Goal: Information Seeking & Learning: Learn about a topic

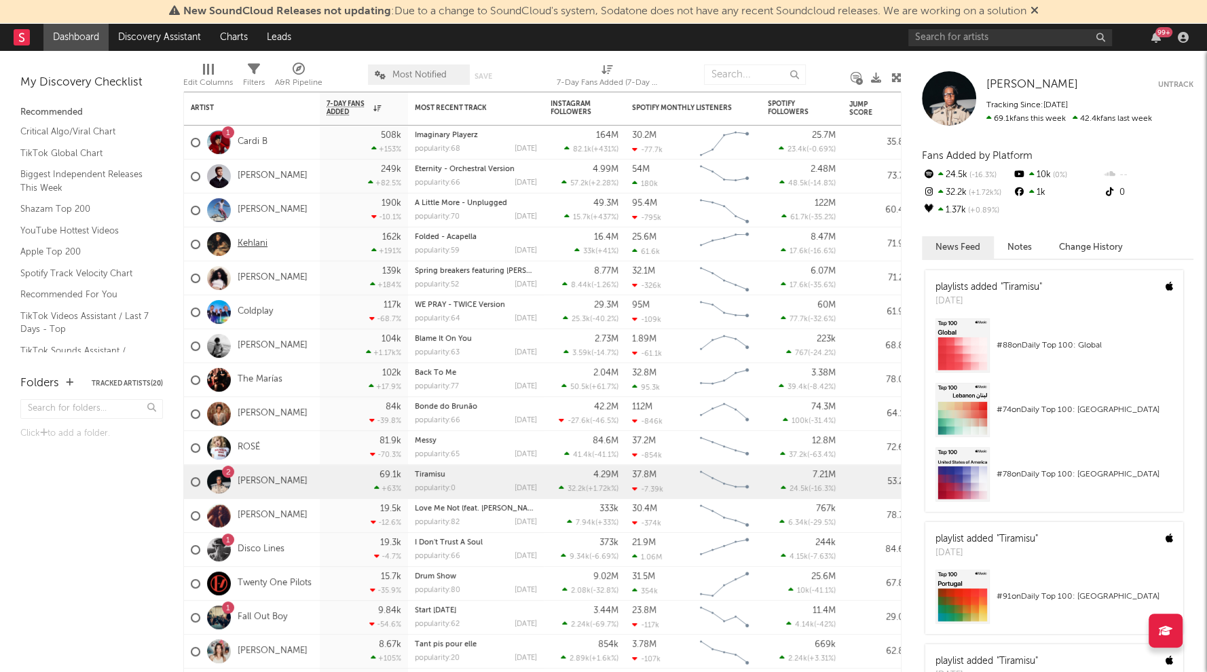
click at [253, 243] on link "Kehlani" at bounding box center [253, 244] width 30 height 12
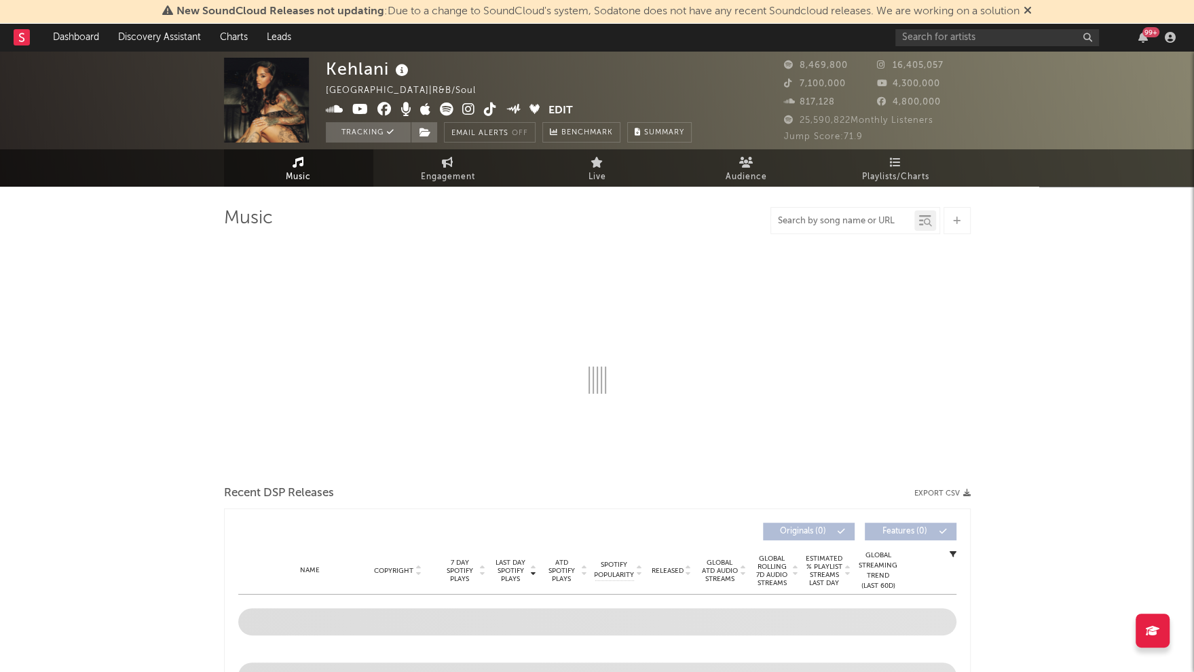
click at [827, 225] on input "text" at bounding box center [842, 221] width 143 height 11
select select "6m"
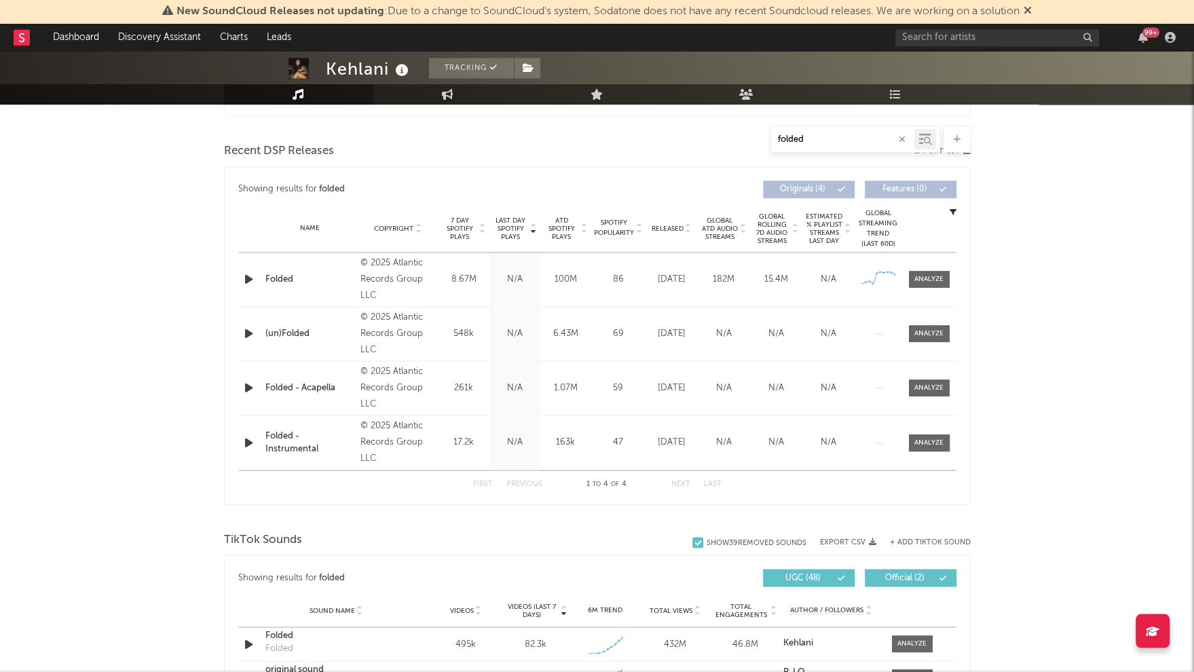
scroll to position [703, 0]
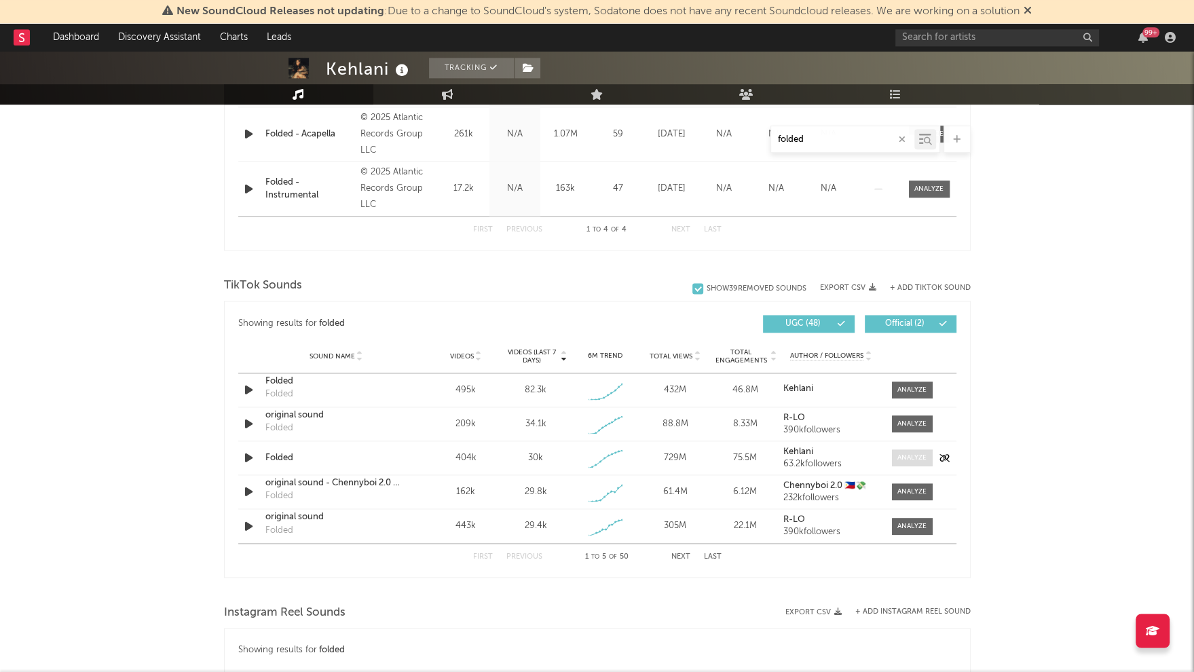
type input "folded"
click at [910, 458] on div at bounding box center [911, 458] width 29 height 10
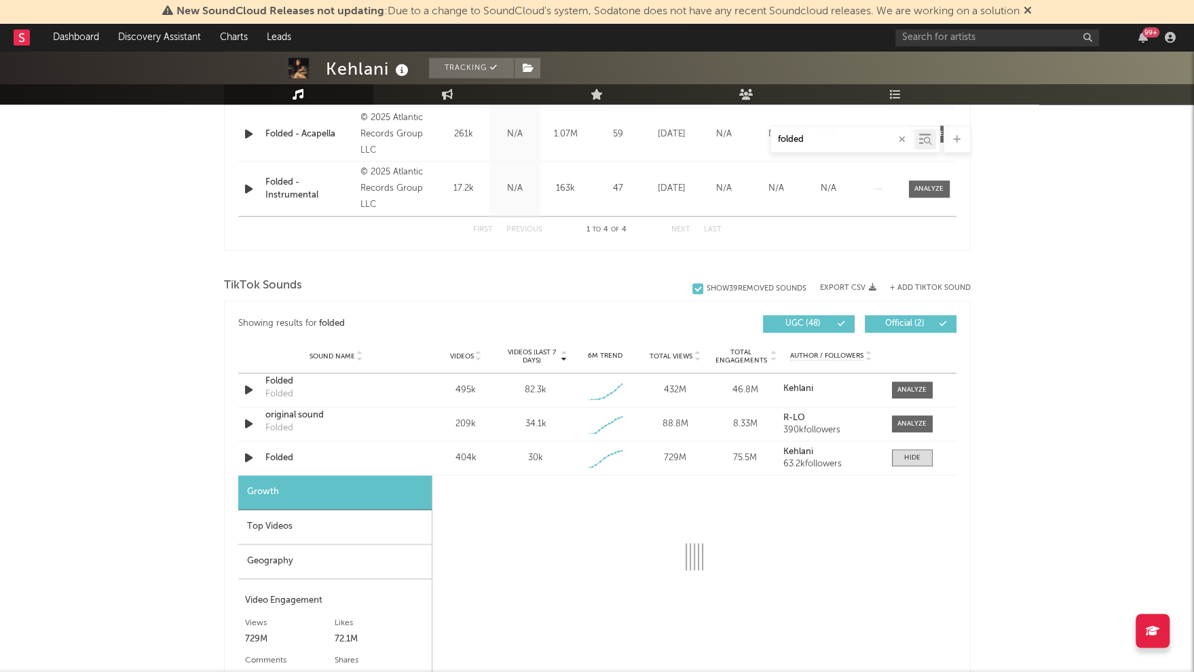
select select "1w"
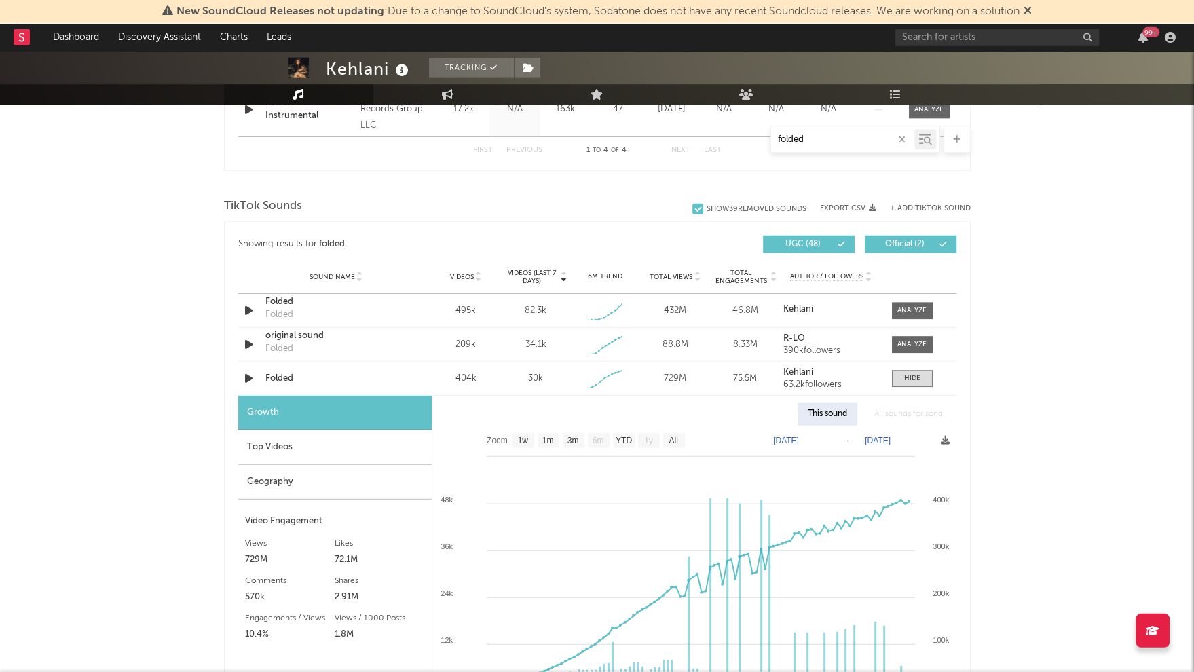
scroll to position [783, 0]
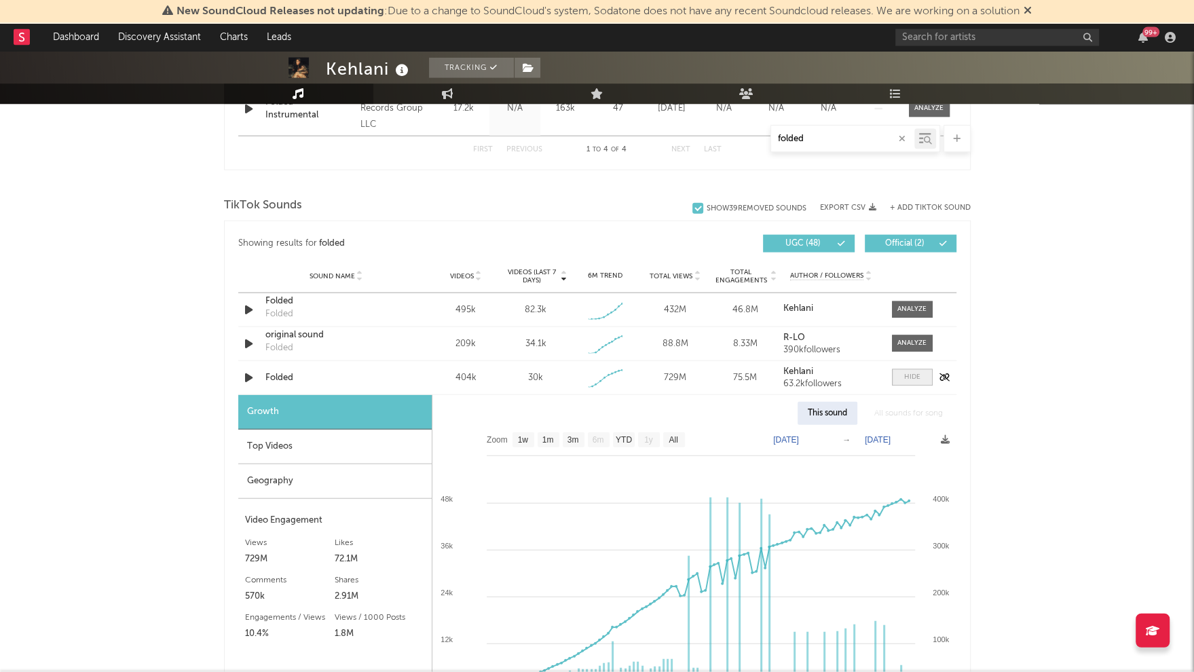
click at [910, 374] on div at bounding box center [912, 378] width 16 height 10
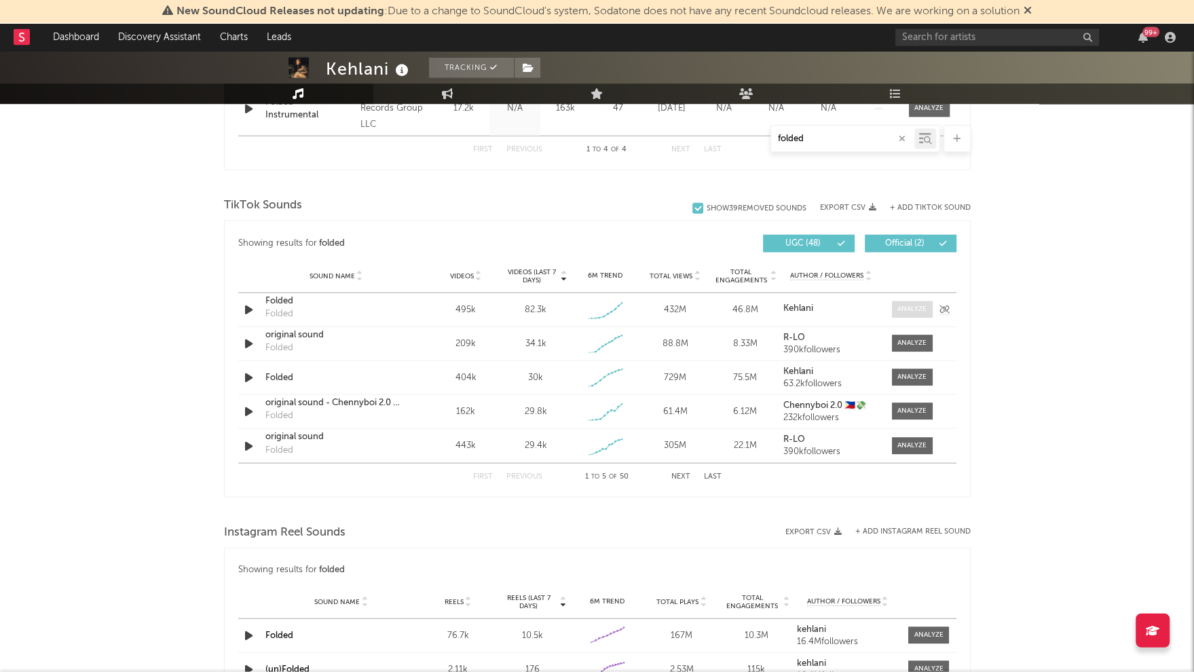
click at [908, 307] on div at bounding box center [911, 310] width 29 height 10
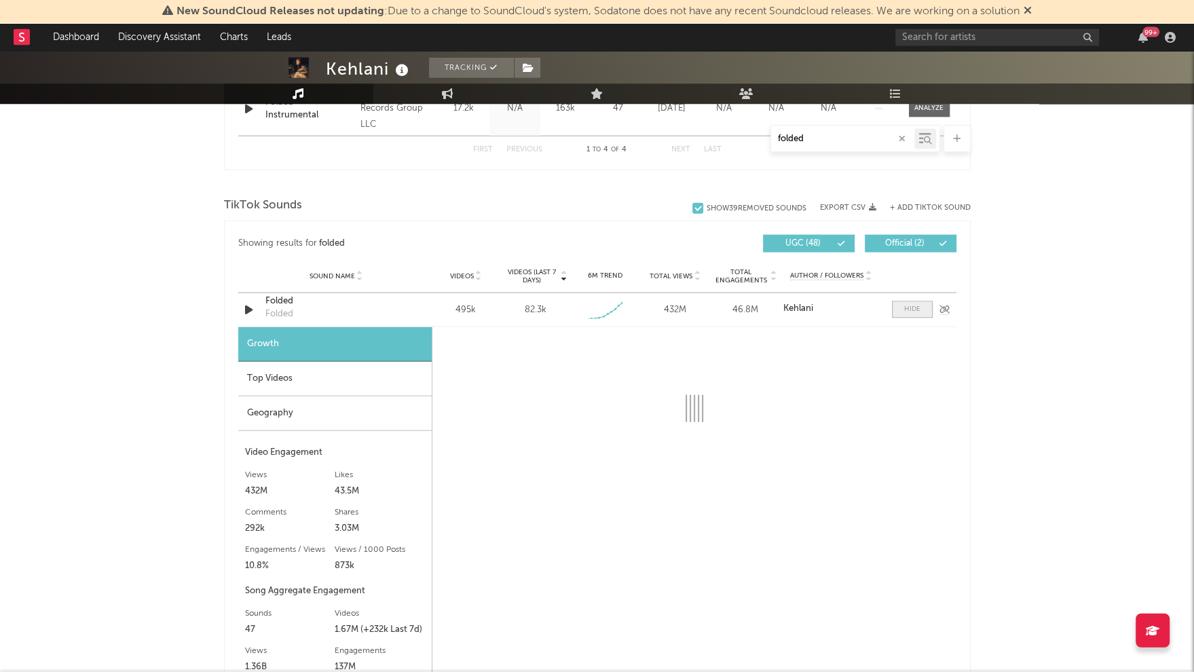
select select "1w"
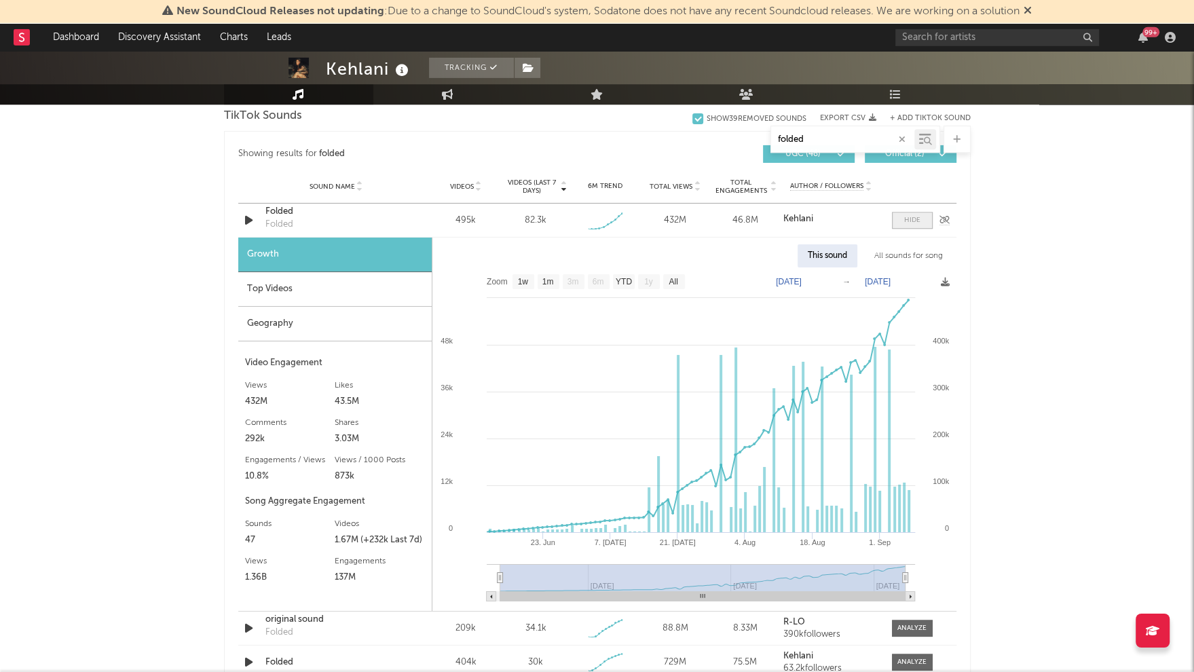
scroll to position [891, 0]
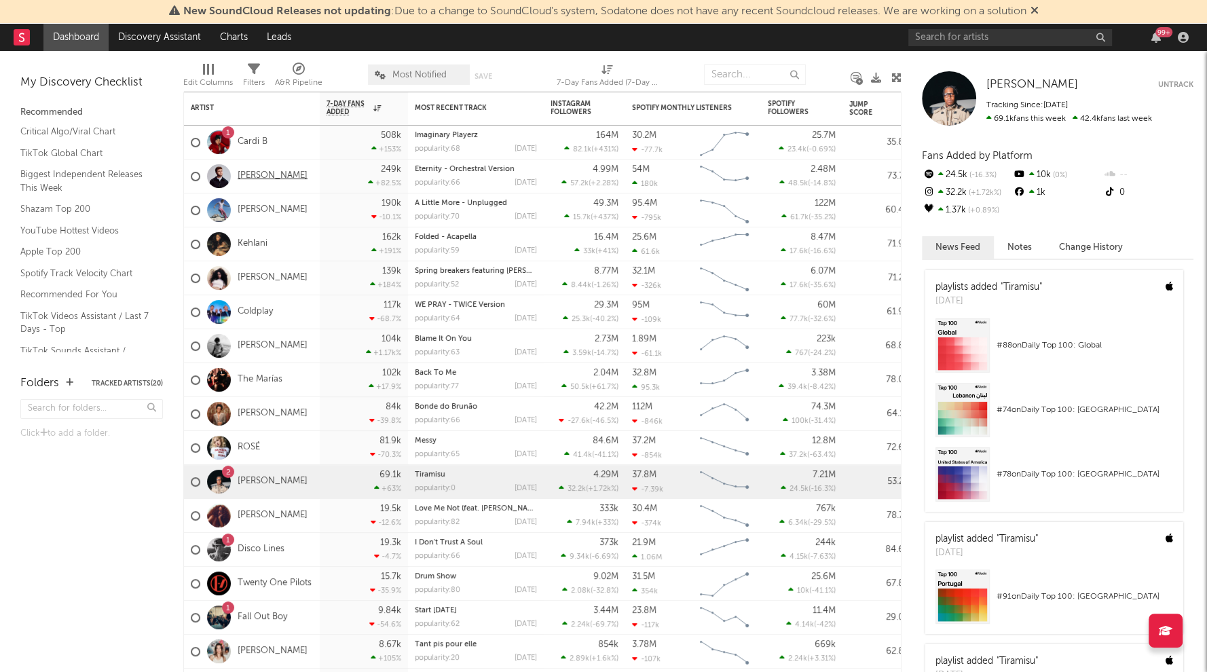
click at [257, 176] on link "[PERSON_NAME]" at bounding box center [273, 176] width 70 height 12
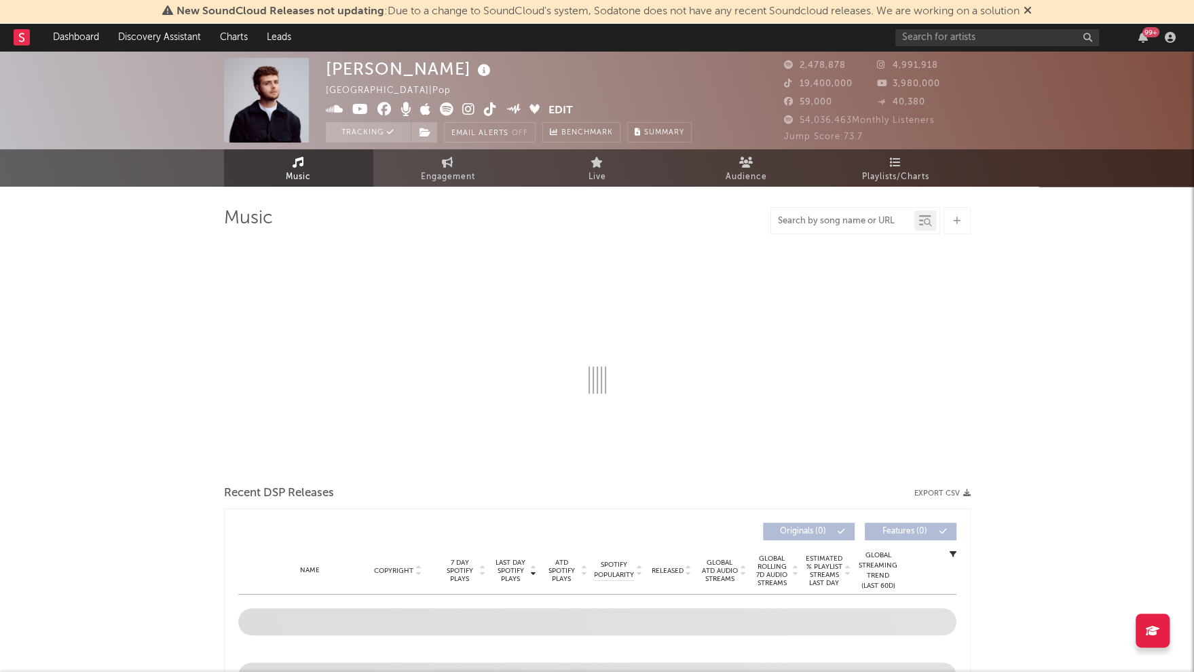
select select "6m"
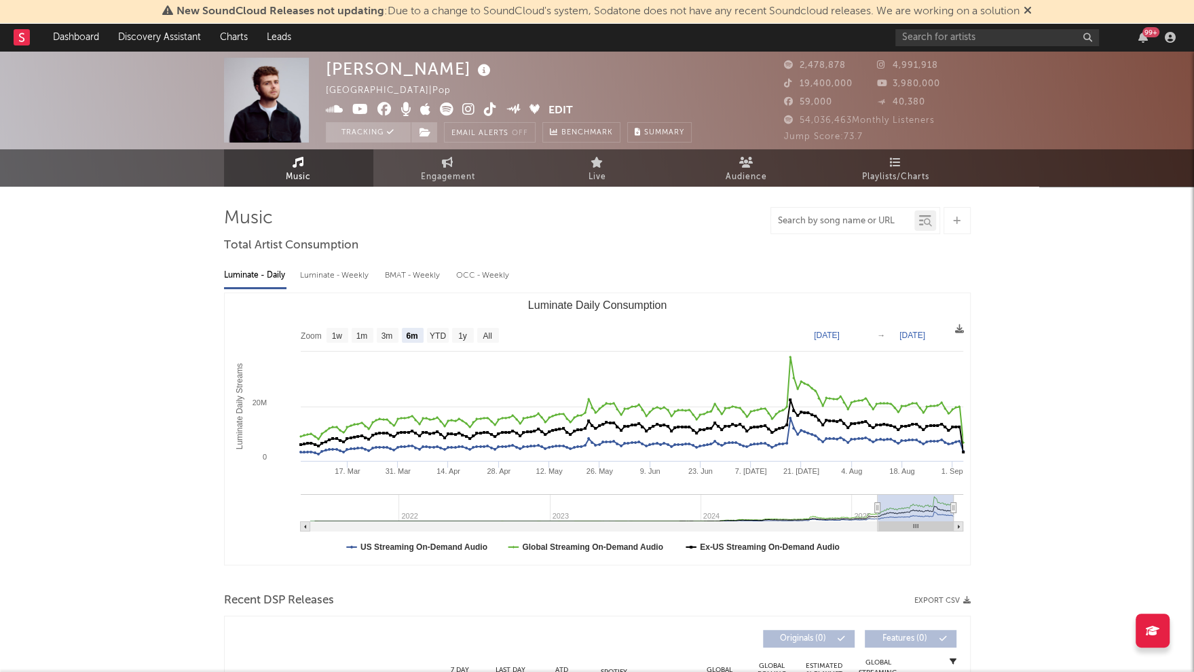
click at [856, 226] on input "text" at bounding box center [842, 221] width 143 height 11
type input "ordinary"
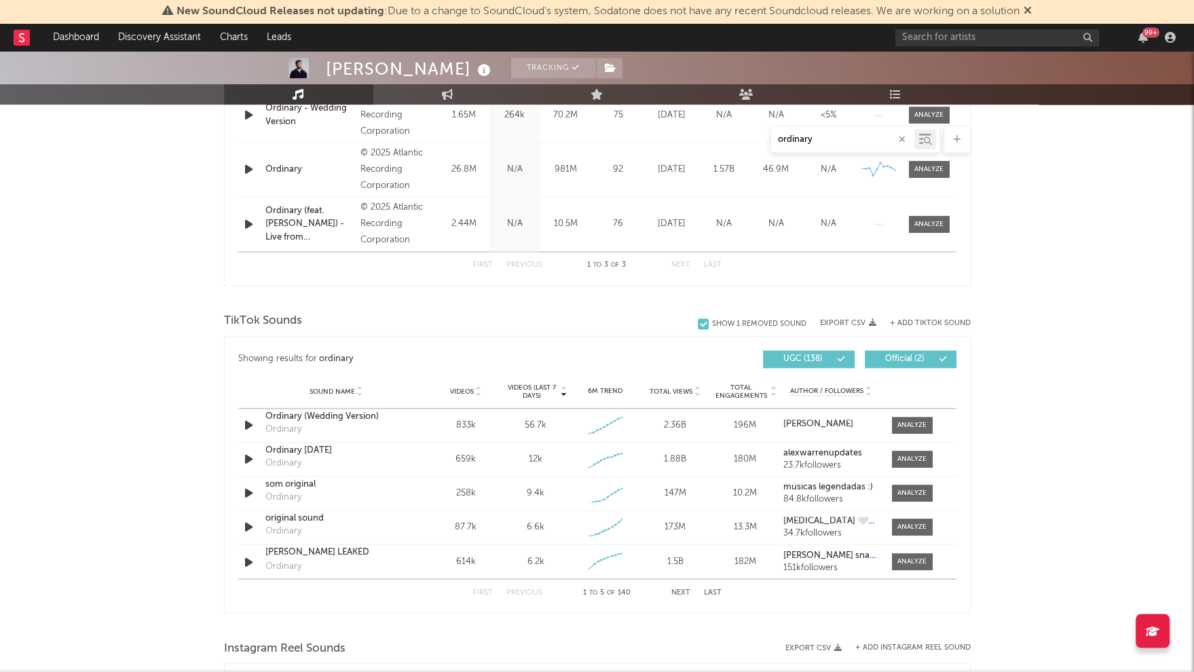
scroll to position [614, 0]
click at [916, 452] on span at bounding box center [912, 458] width 41 height 17
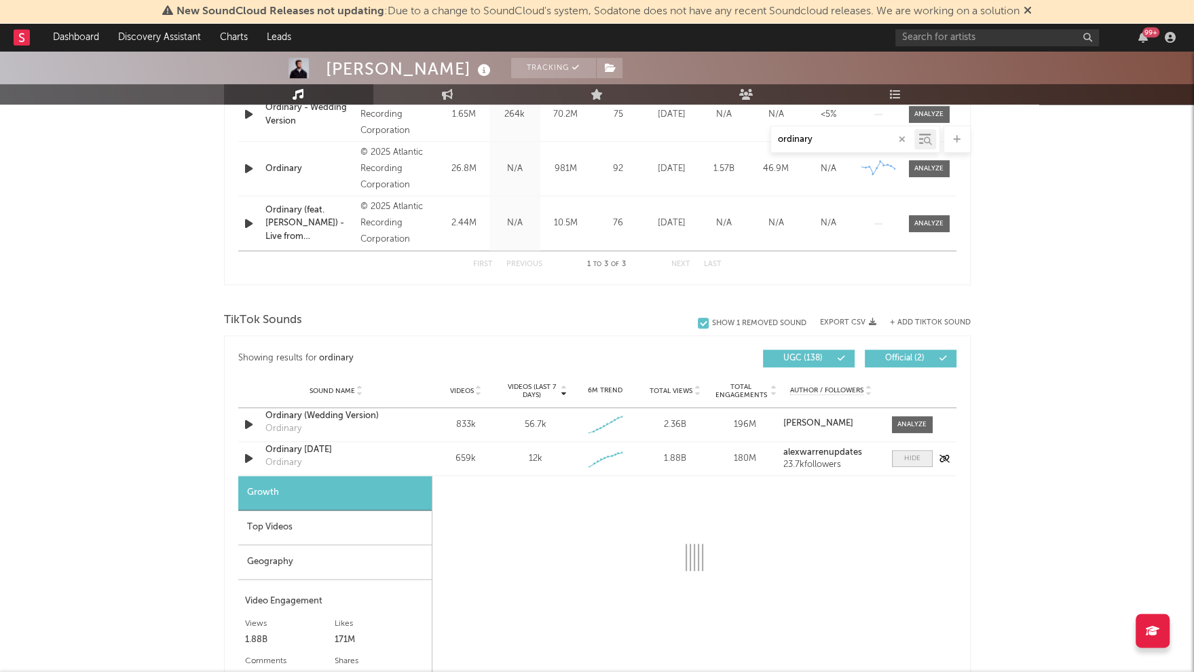
click at [918, 455] on div at bounding box center [912, 458] width 16 height 10
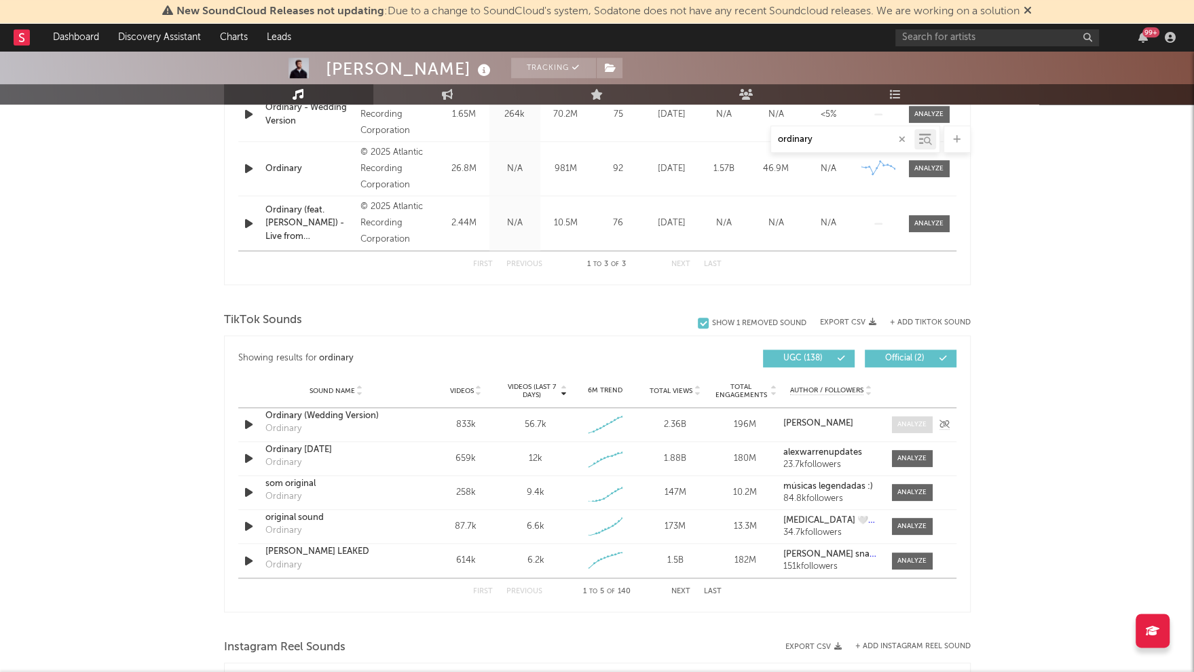
click at [910, 424] on div at bounding box center [911, 425] width 29 height 10
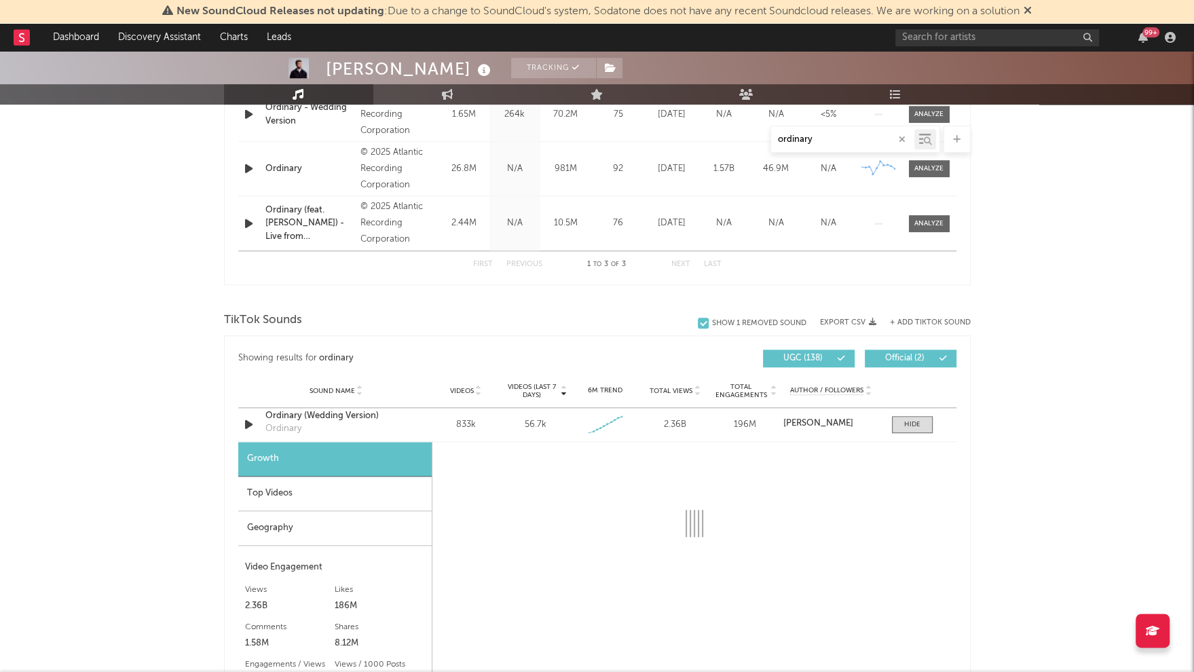
scroll to position [756, 0]
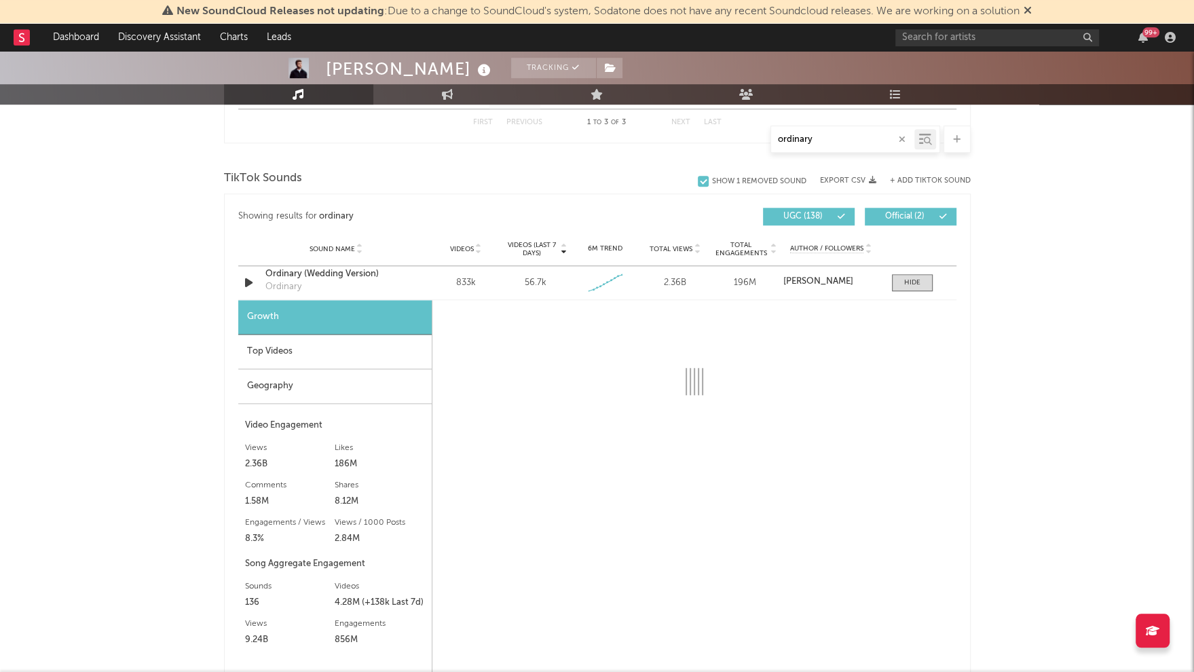
select select "1w"
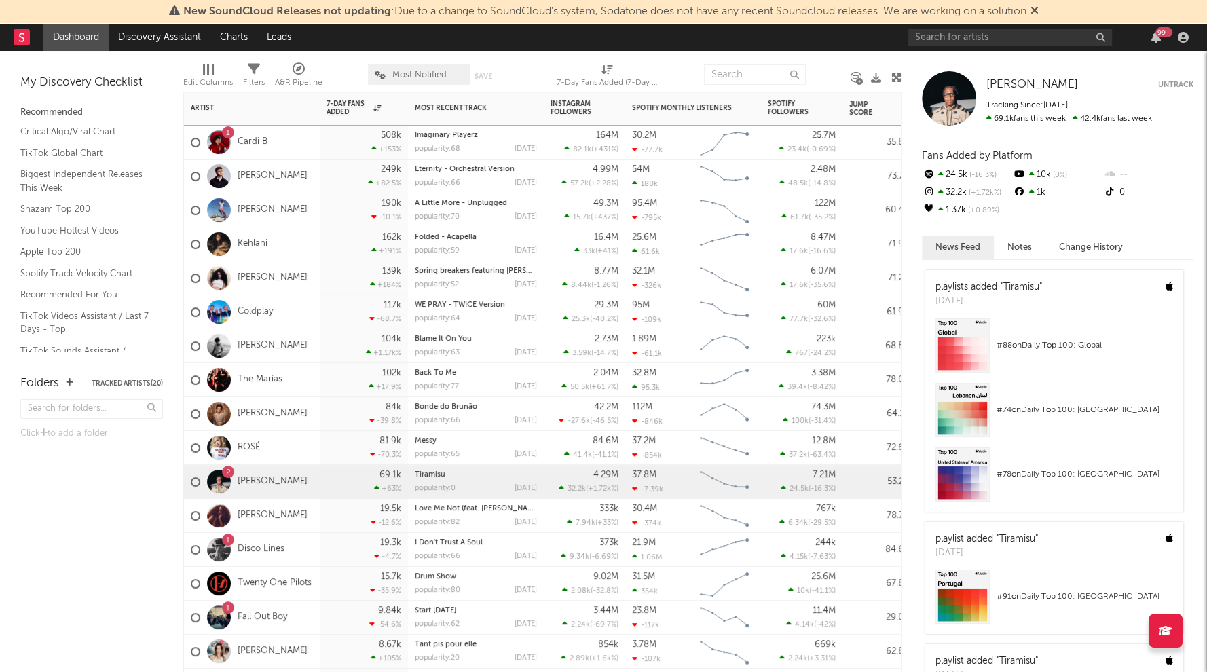
click at [263, 284] on div "[PERSON_NAME]" at bounding box center [249, 278] width 117 height 39
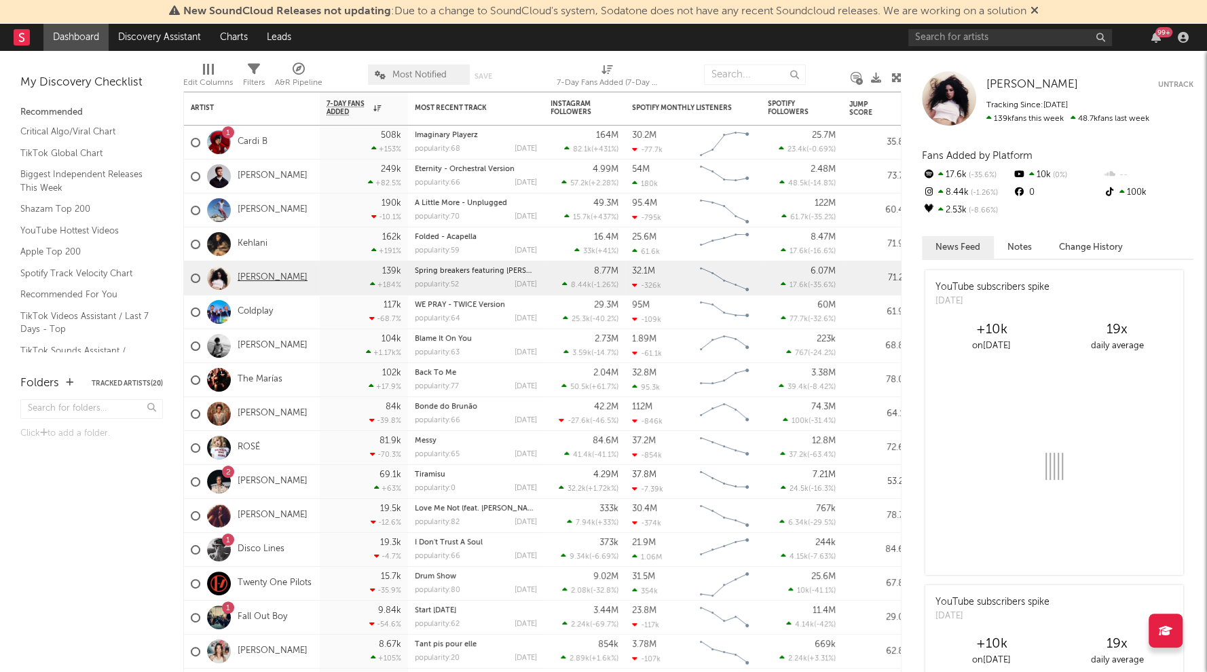
click at [246, 274] on link "[PERSON_NAME]" at bounding box center [273, 278] width 70 height 12
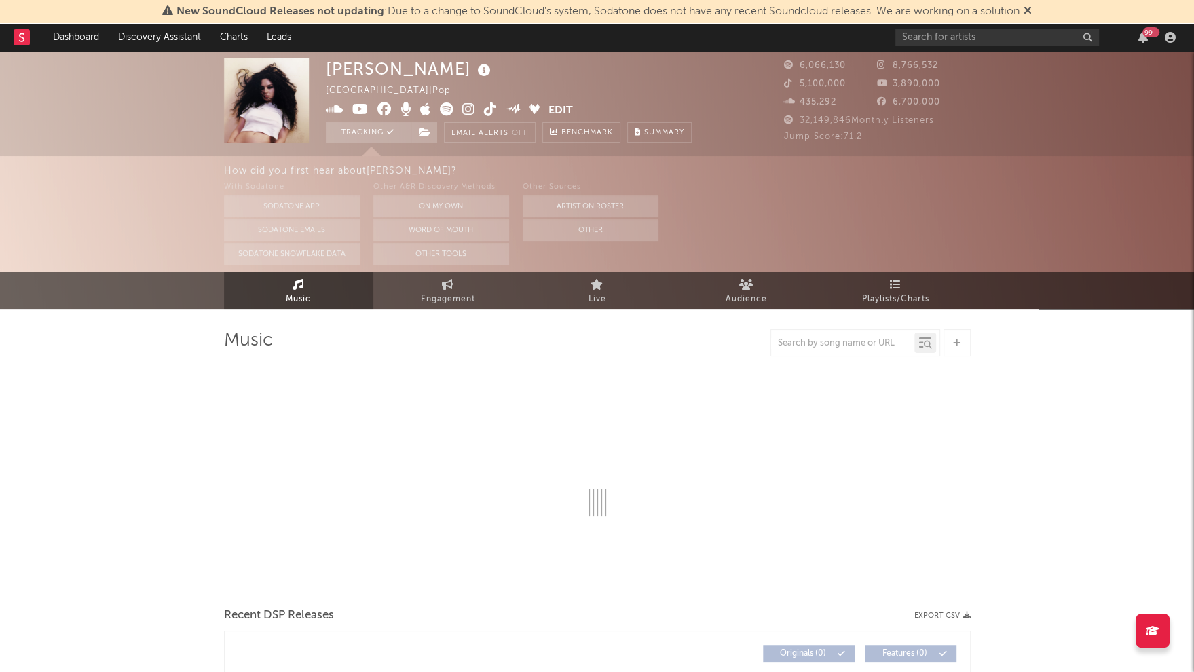
select select "6m"
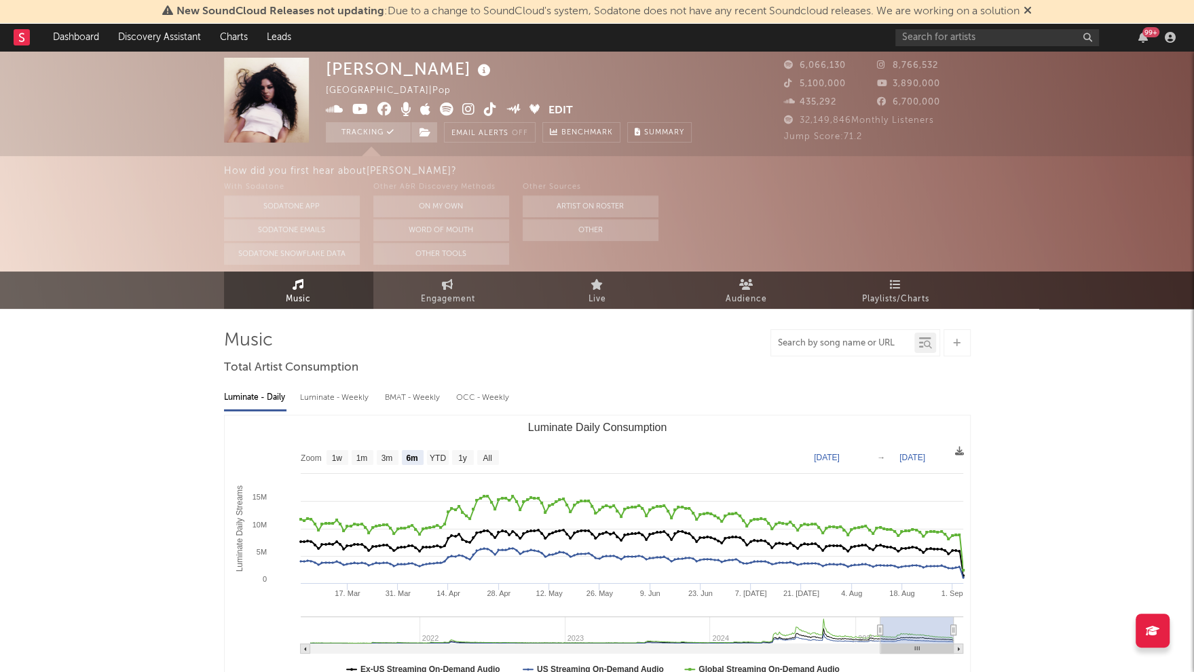
click at [839, 345] on input "text" at bounding box center [842, 343] width 143 height 11
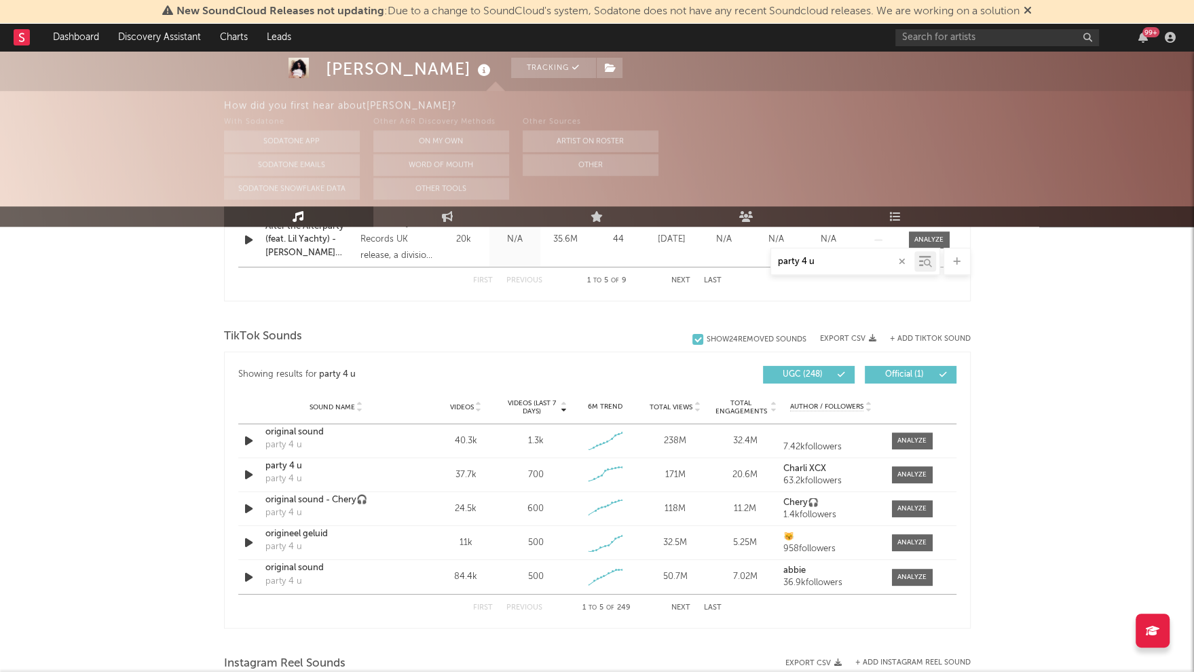
scroll to position [830, 0]
type input "party 4 u"
click at [914, 441] on div at bounding box center [911, 440] width 29 height 10
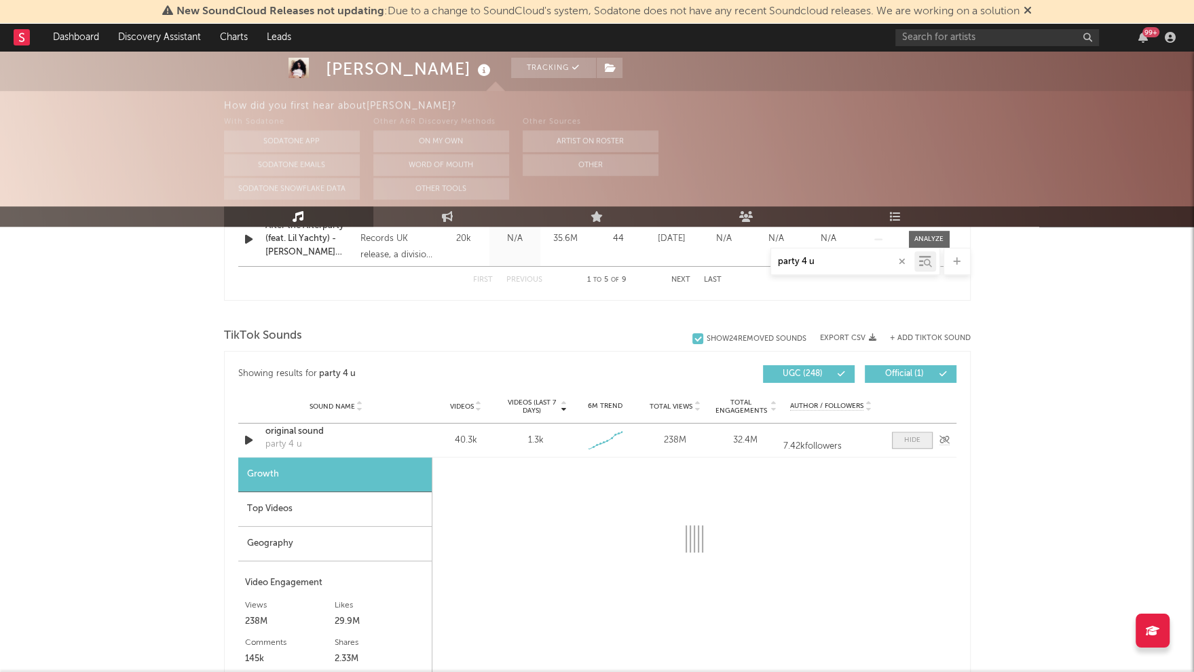
select select "1w"
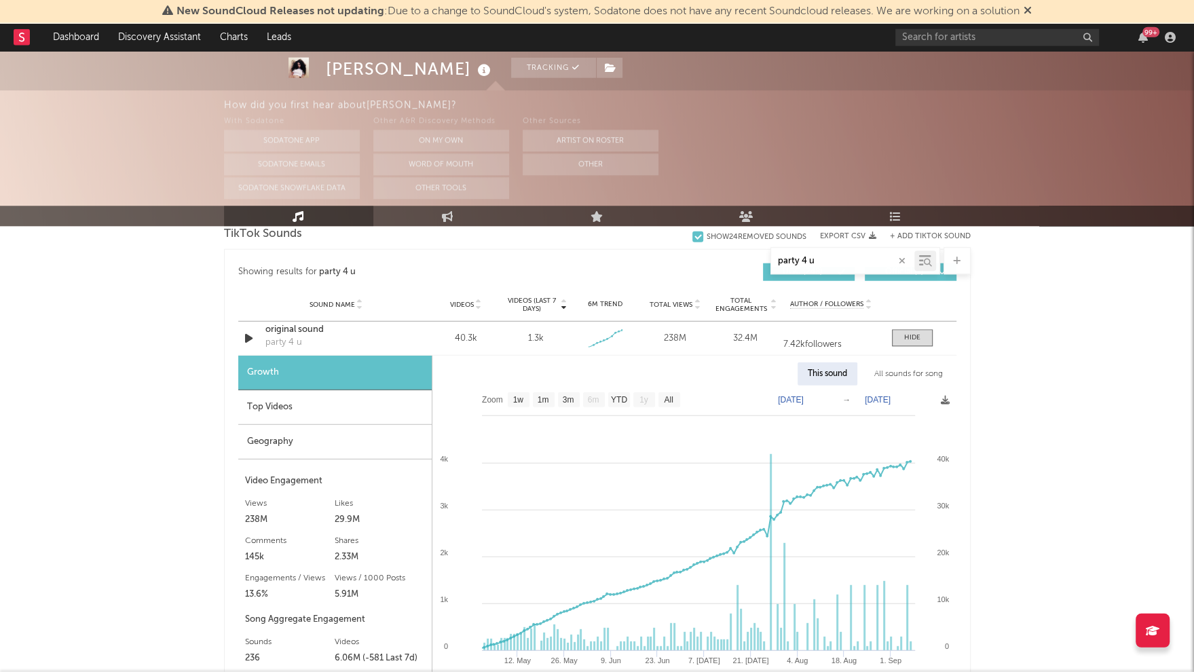
scroll to position [928, 0]
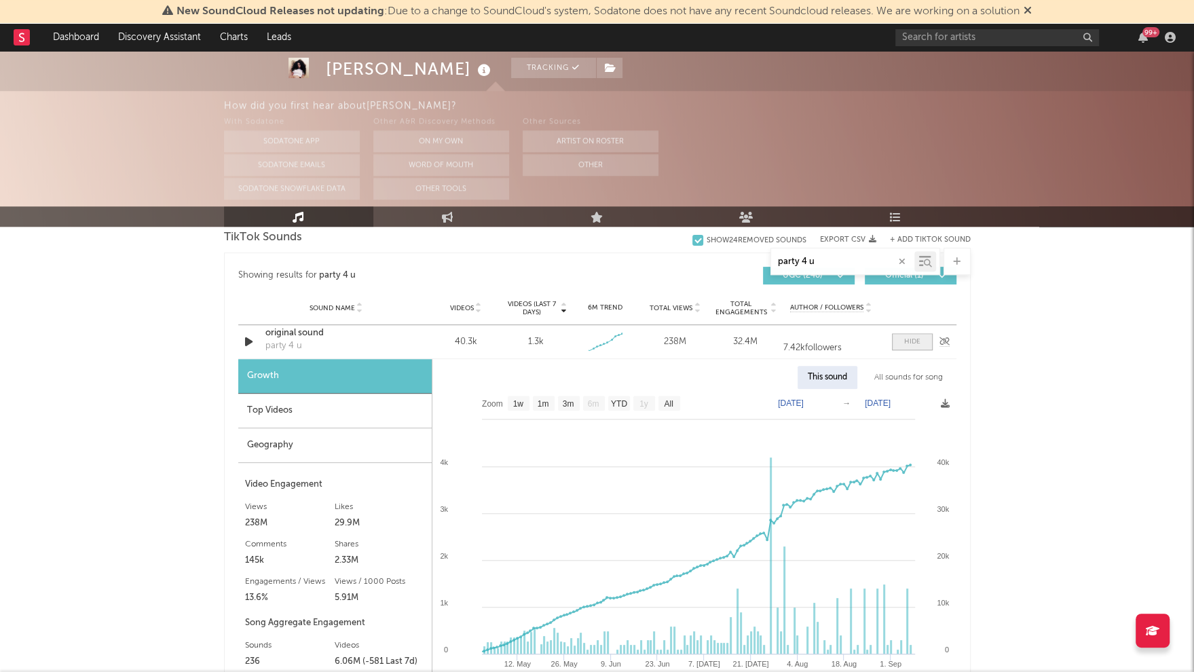
click at [914, 345] on div at bounding box center [912, 342] width 16 height 10
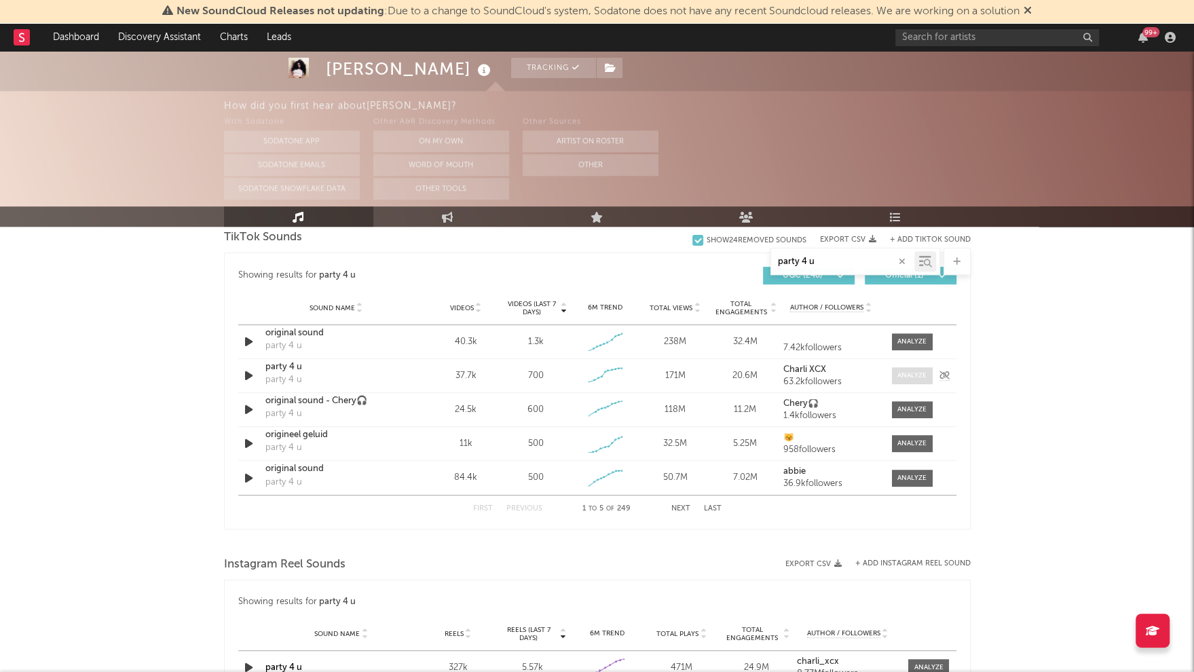
click at [905, 376] on div at bounding box center [911, 376] width 29 height 10
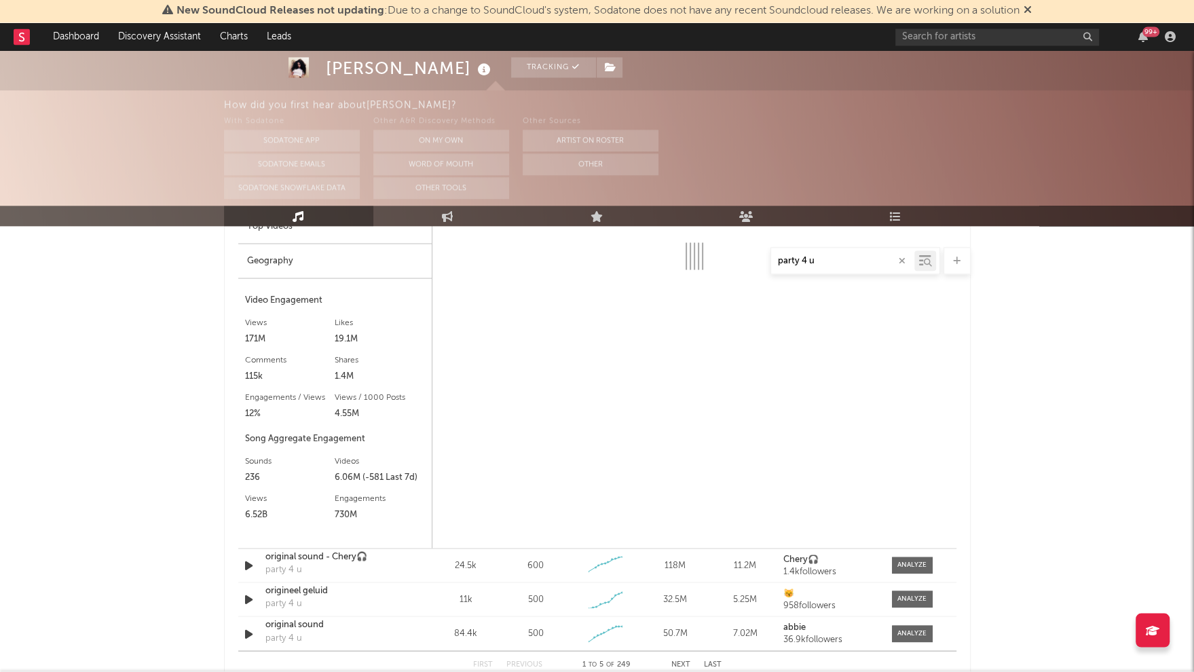
scroll to position [1147, 0]
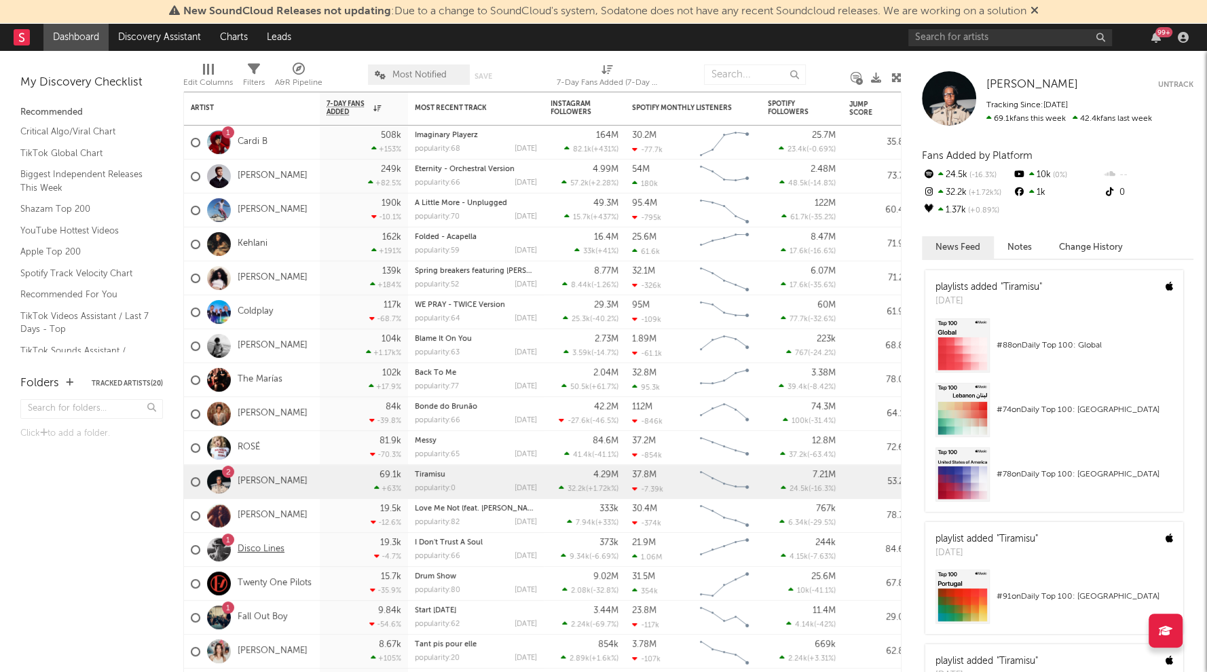
click at [243, 552] on link "Disco Lines" at bounding box center [261, 550] width 47 height 12
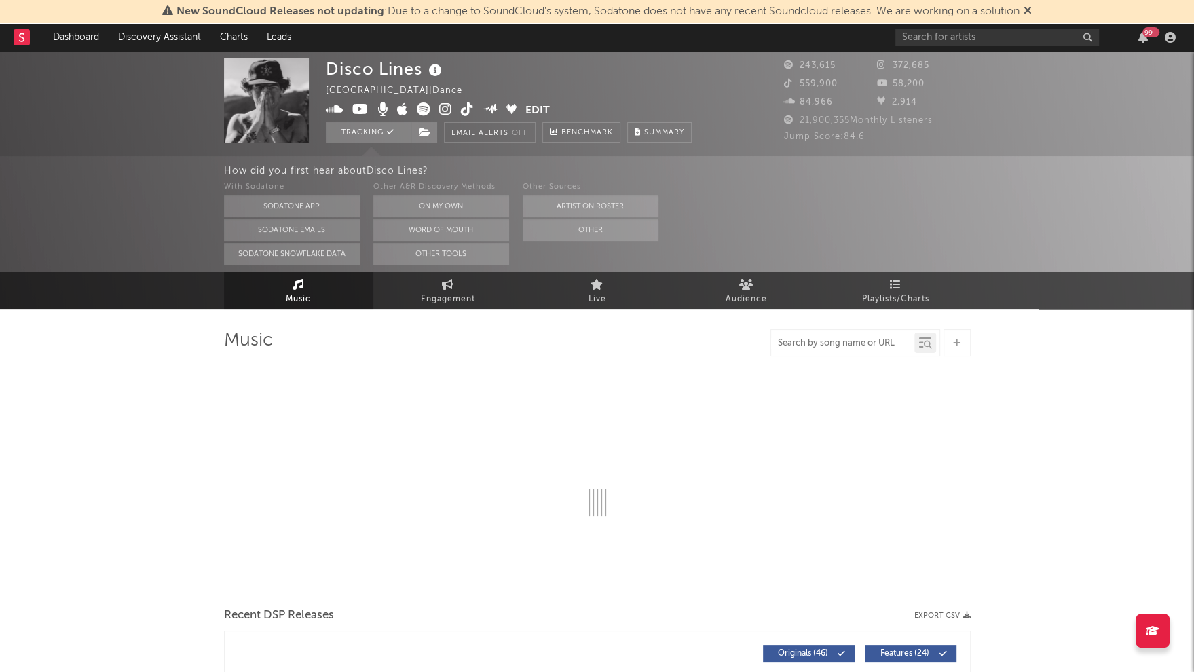
select select "6m"
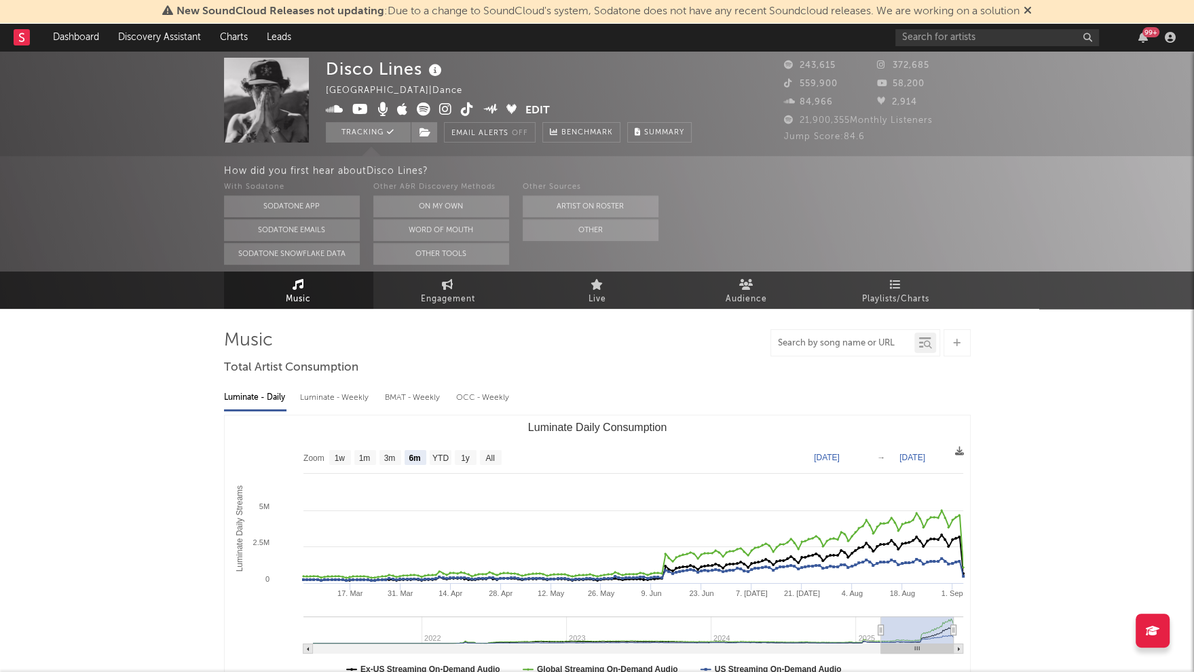
click at [819, 345] on input "text" at bounding box center [842, 343] width 143 height 11
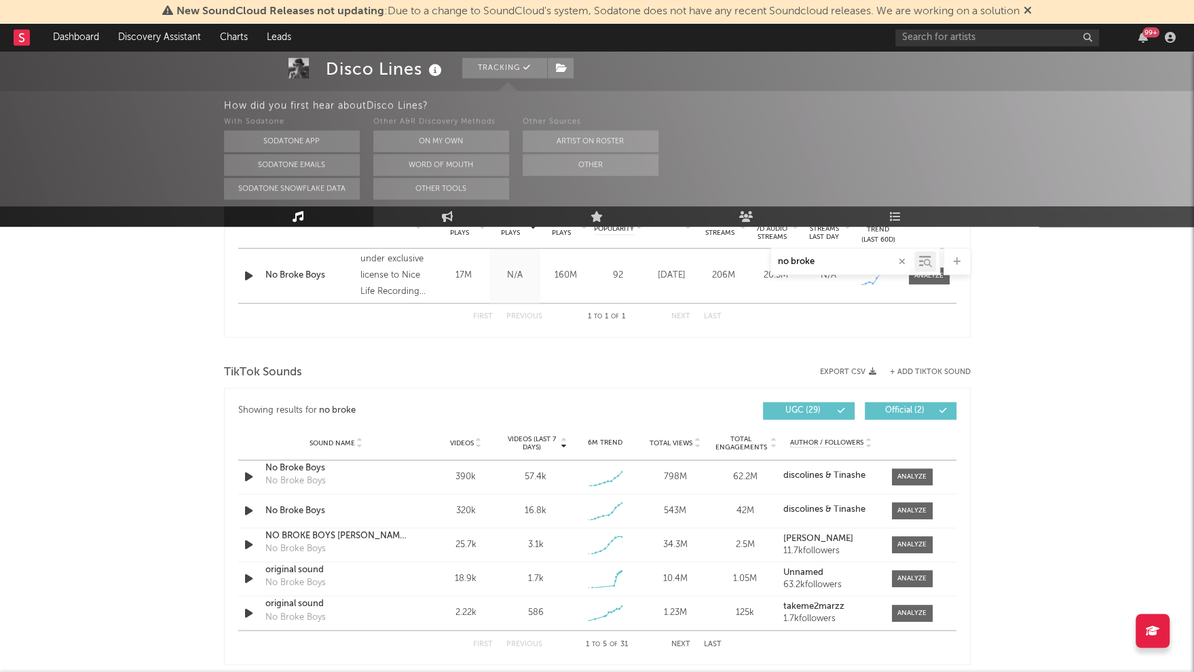
scroll to position [588, 0]
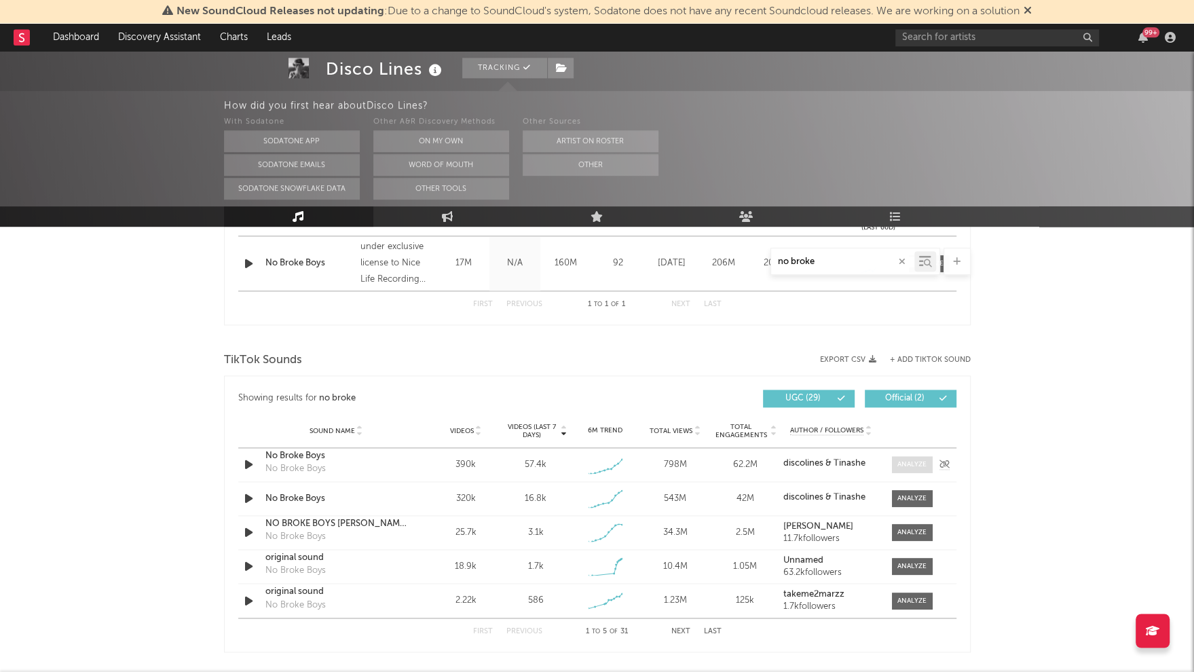
type input "no broke"
click at [911, 467] on div at bounding box center [911, 465] width 29 height 10
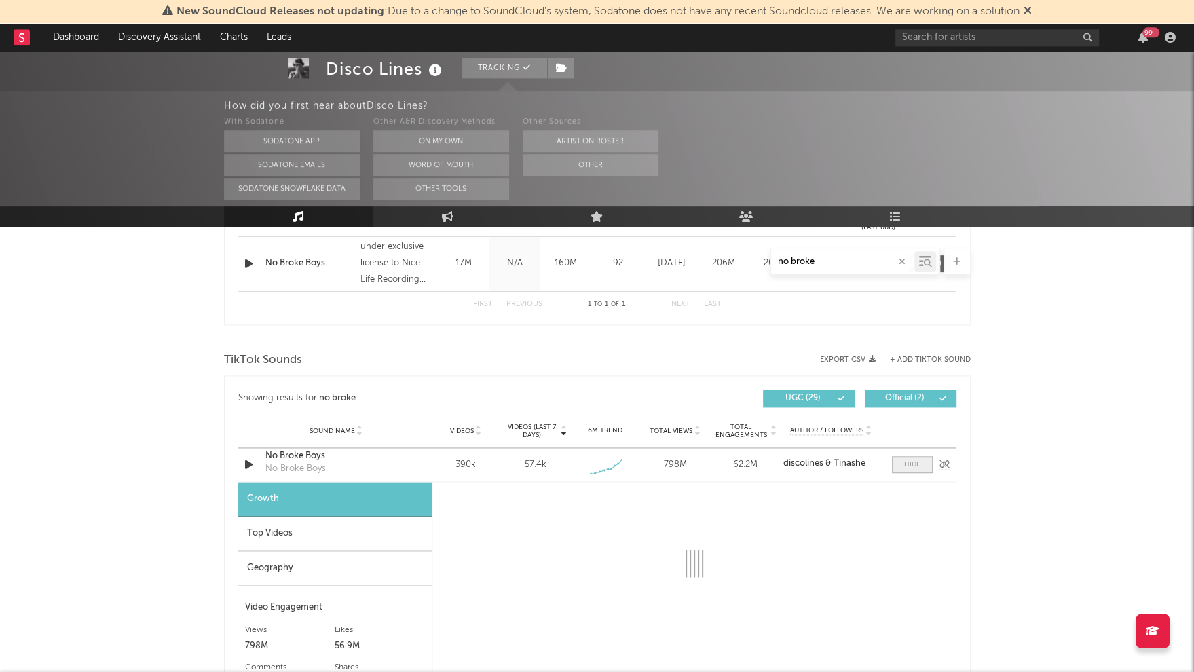
select select "1w"
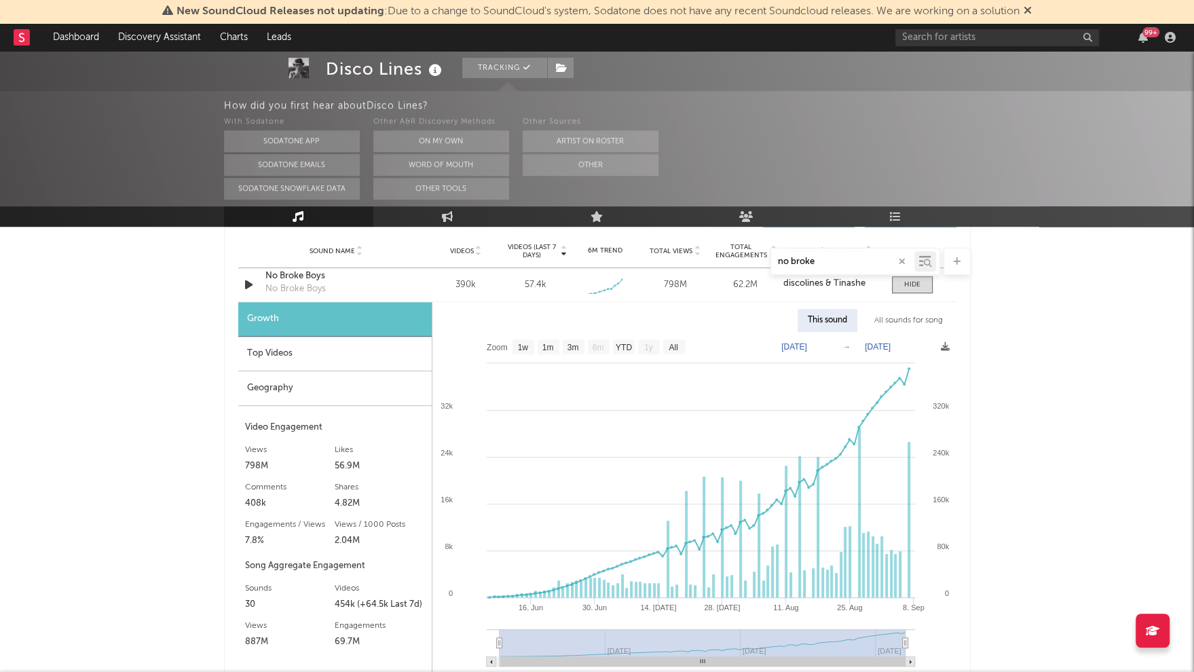
scroll to position [772, 0]
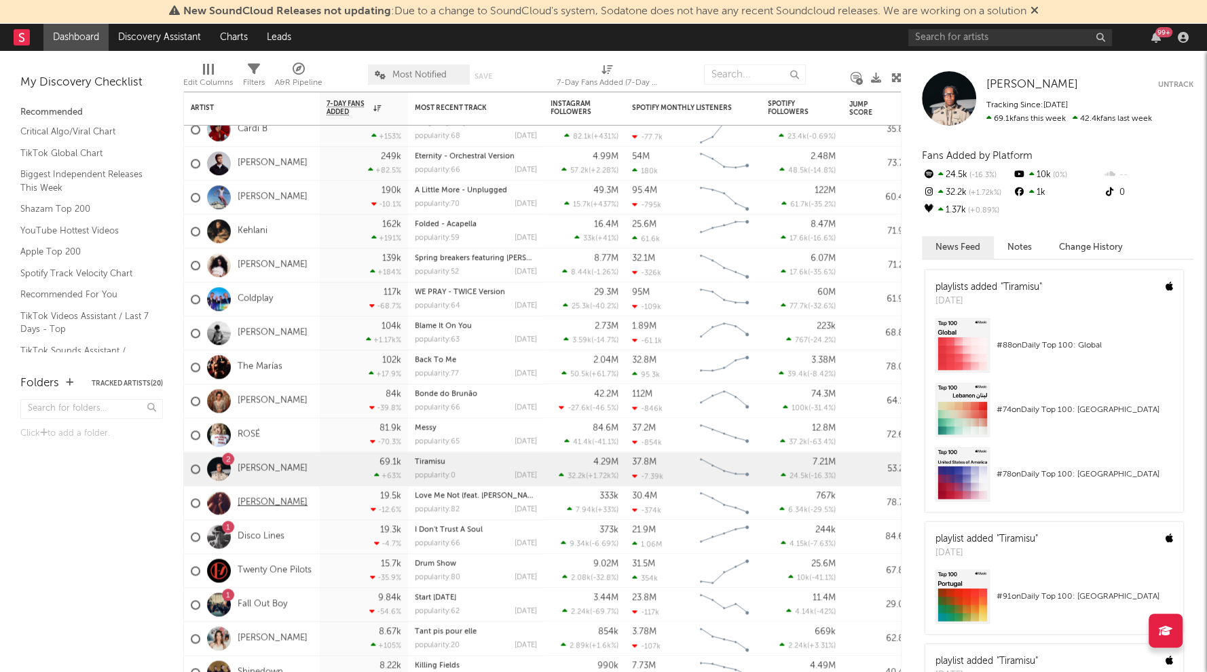
click at [265, 503] on link "[PERSON_NAME]" at bounding box center [273, 503] width 70 height 12
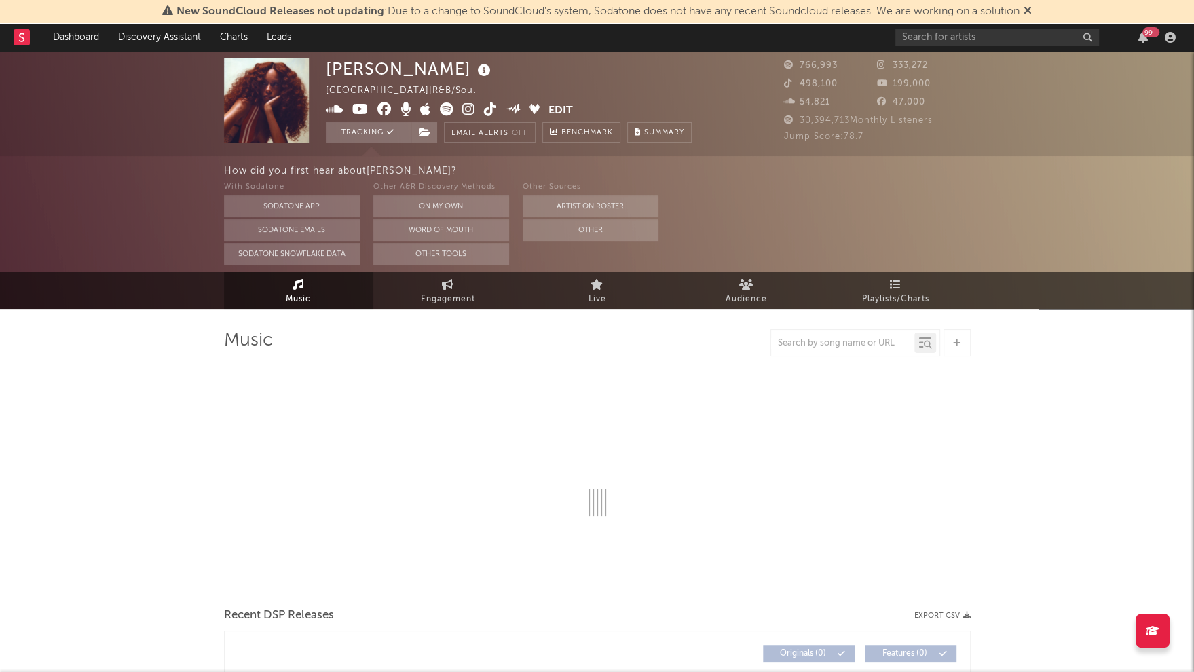
select select "6m"
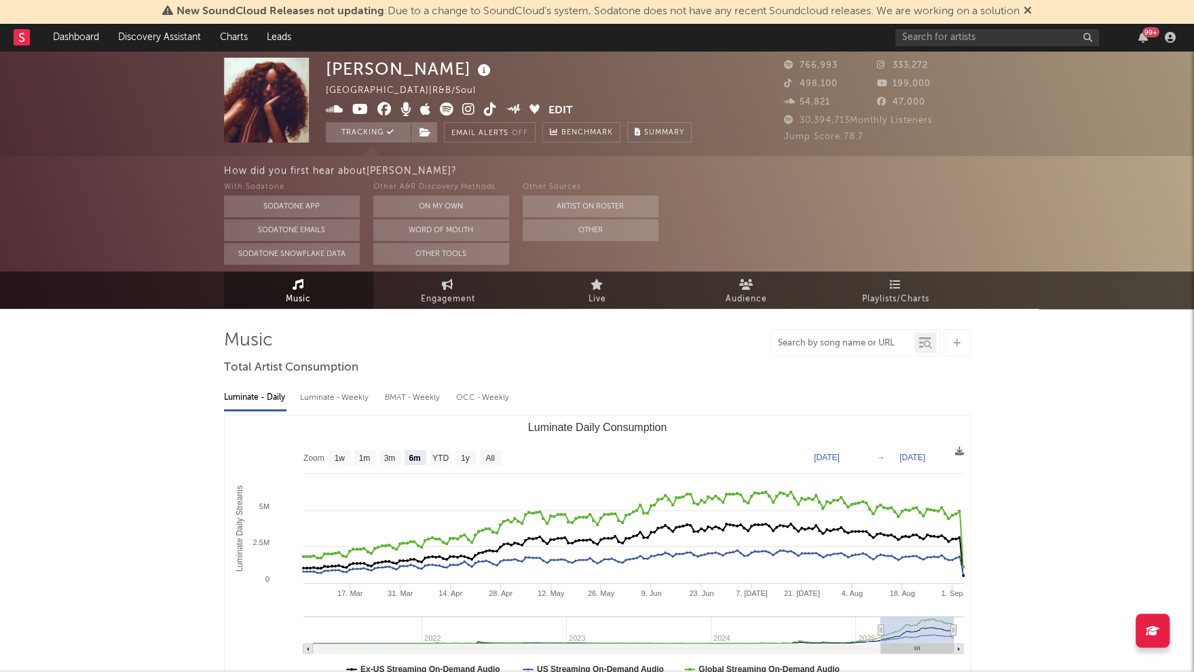
click at [840, 344] on input "text" at bounding box center [842, 343] width 143 height 11
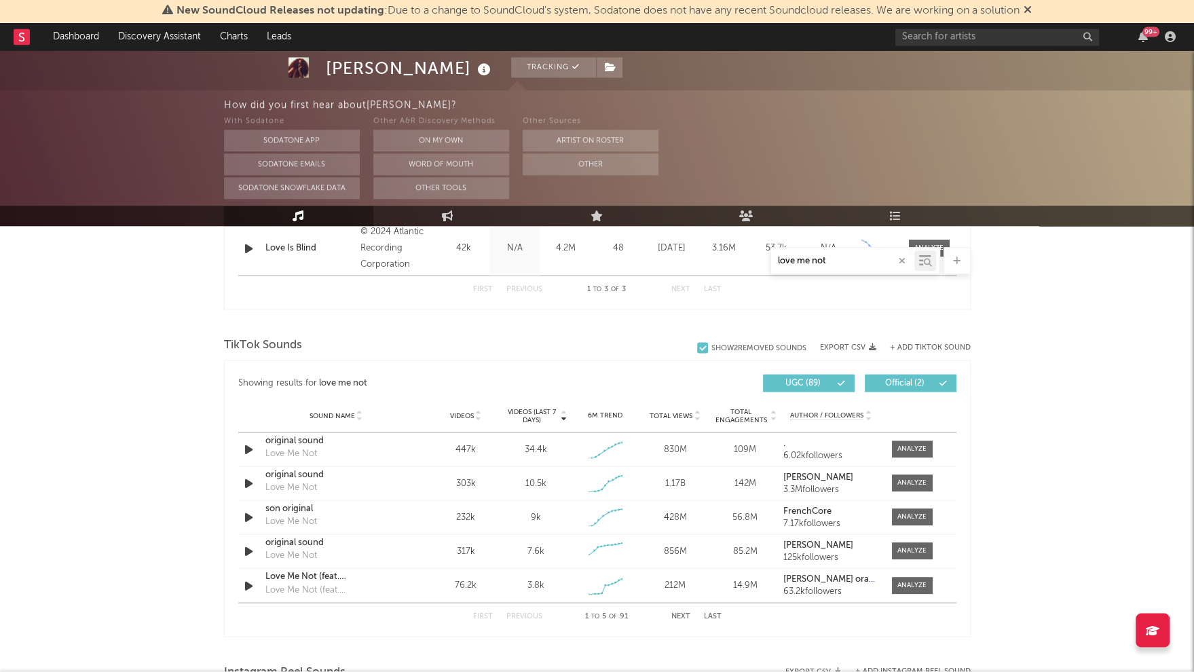
scroll to position [713, 0]
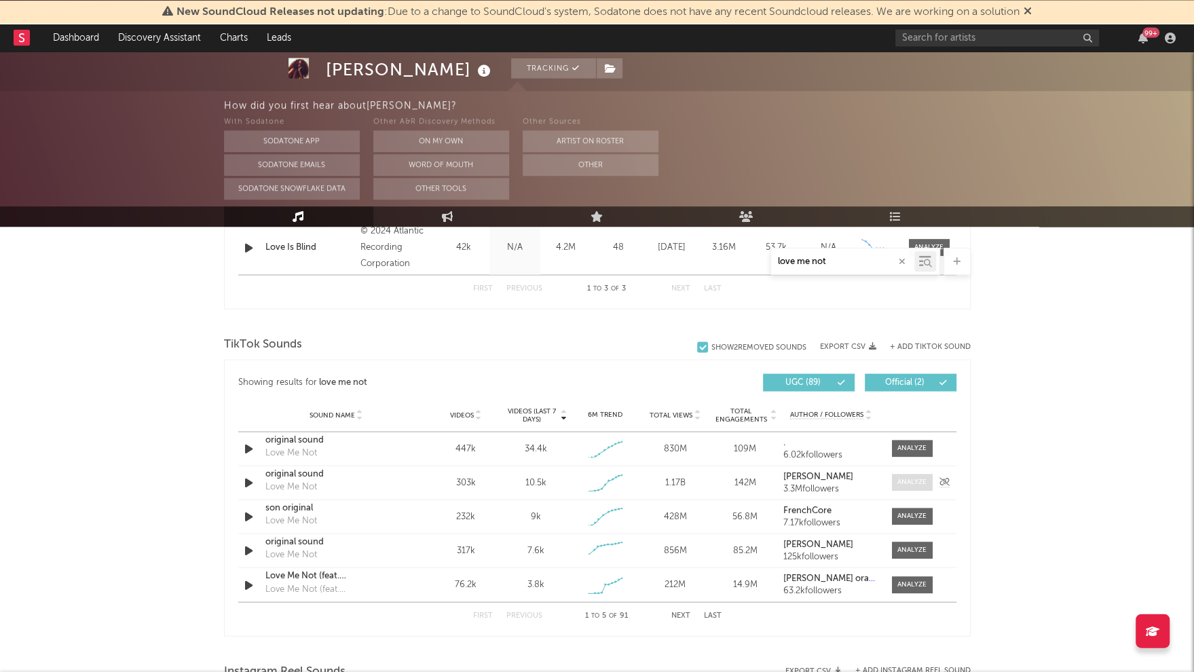
type input "love me not"
click at [918, 482] on div at bounding box center [911, 482] width 29 height 10
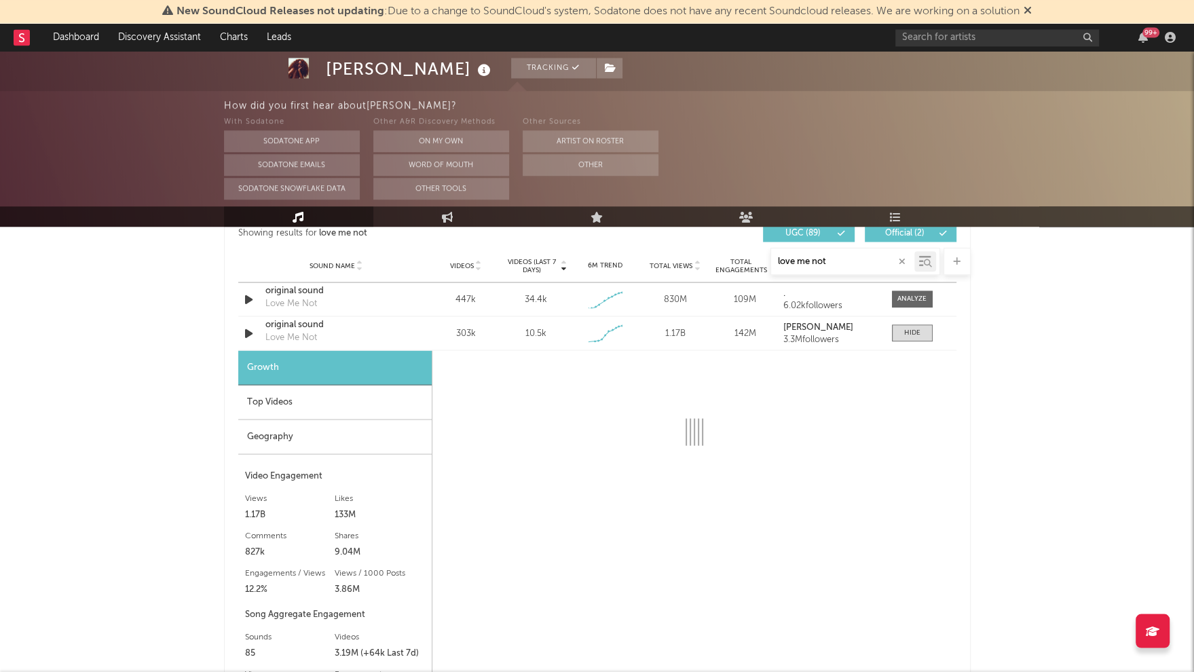
select select "6m"
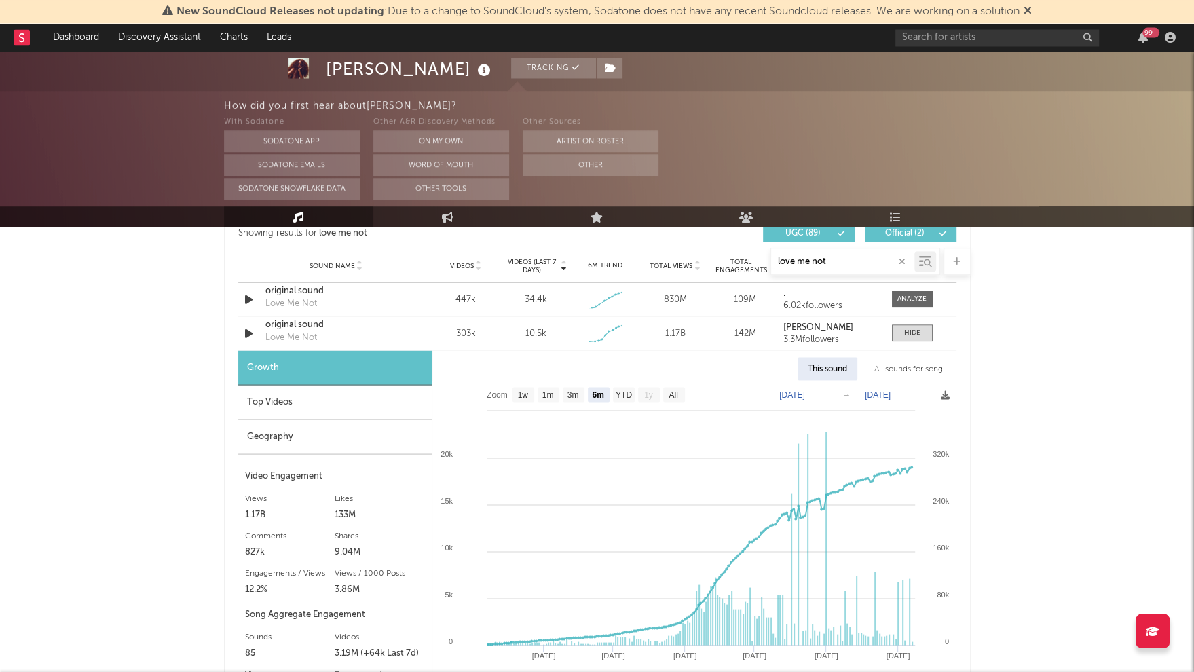
scroll to position [958, 0]
